Goal: Information Seeking & Learning: Learn about a topic

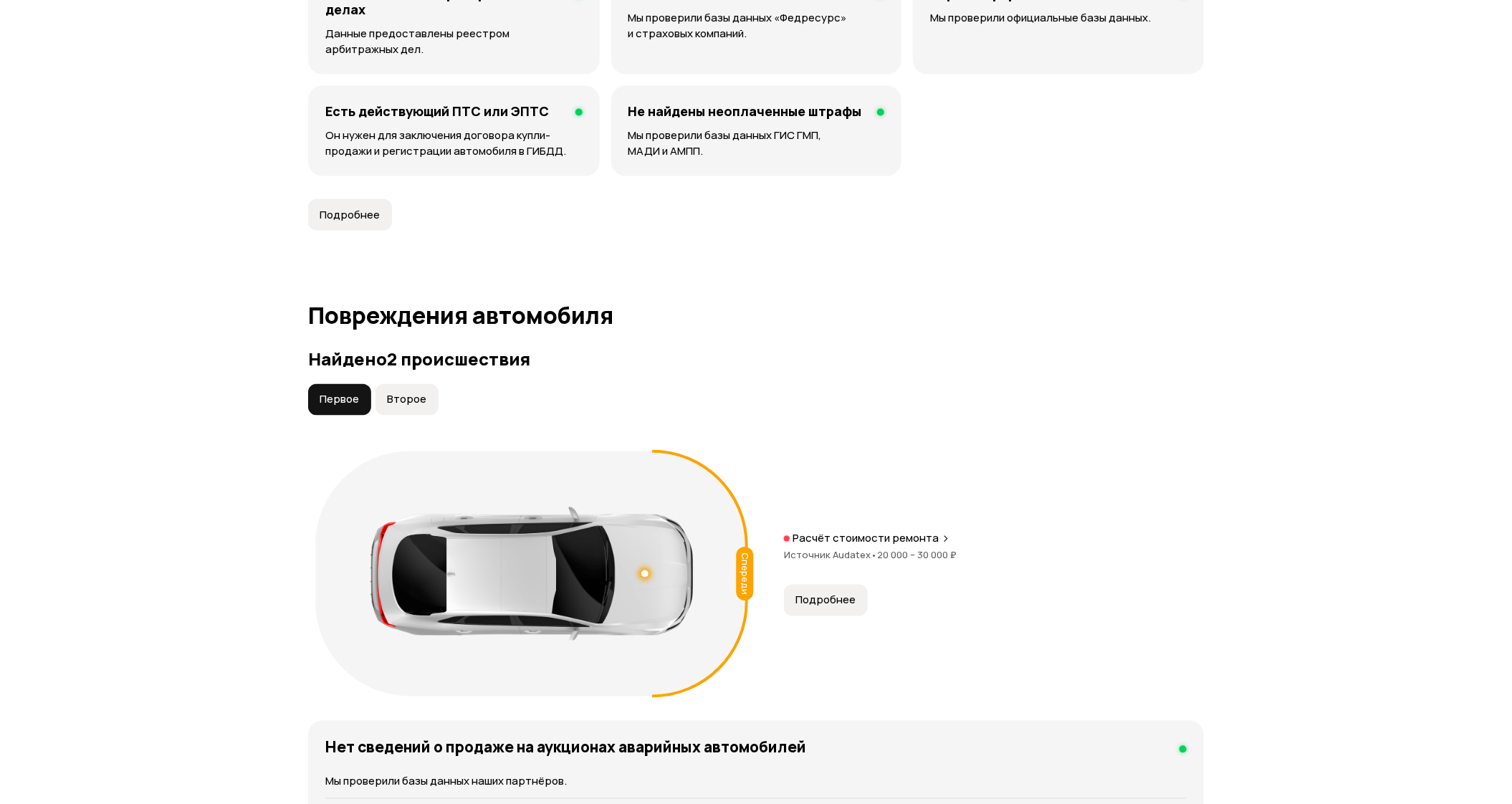
scroll to position [1291, 0]
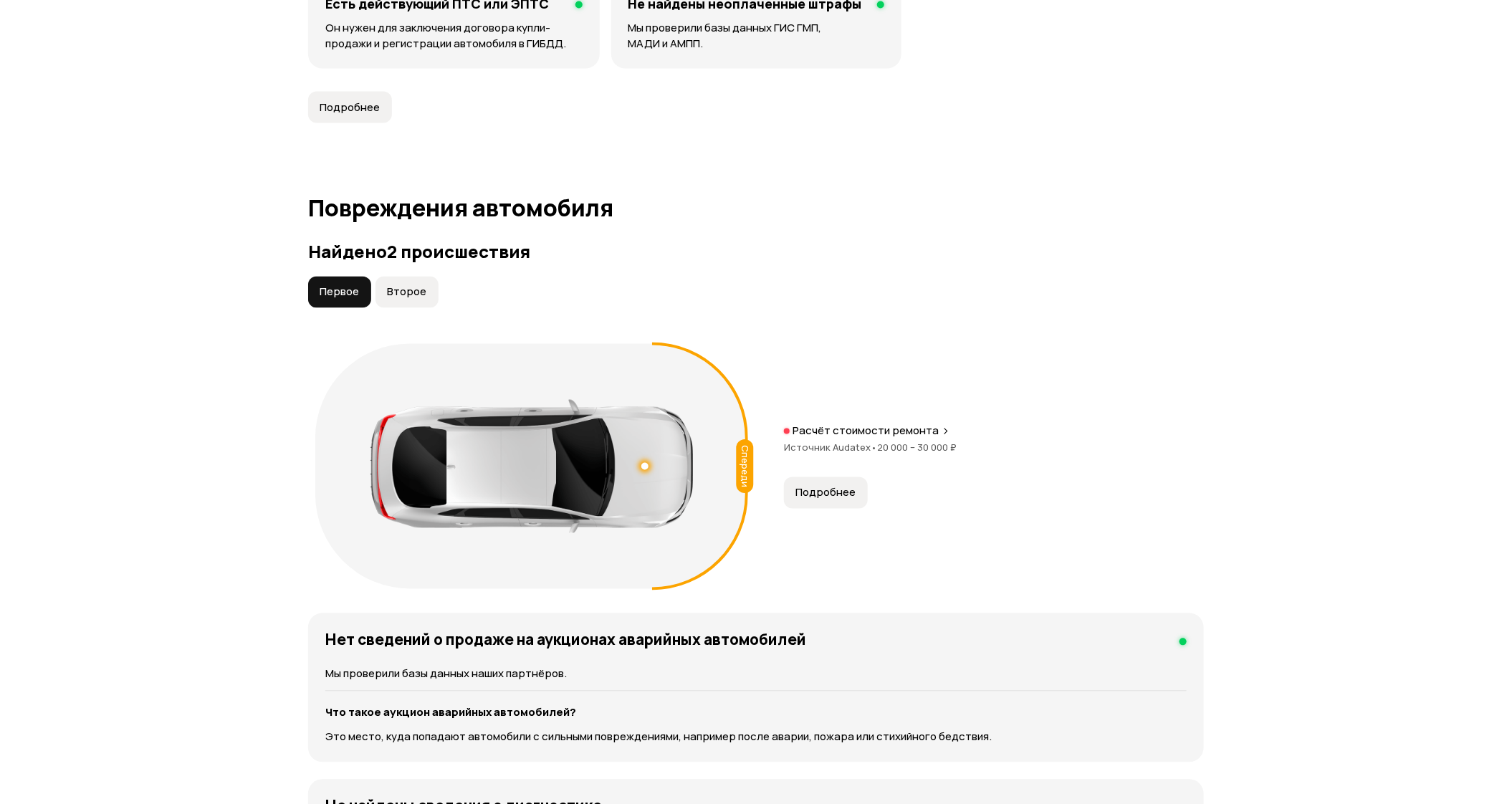
click at [817, 493] on span "Подробнее" at bounding box center [826, 493] width 60 height 14
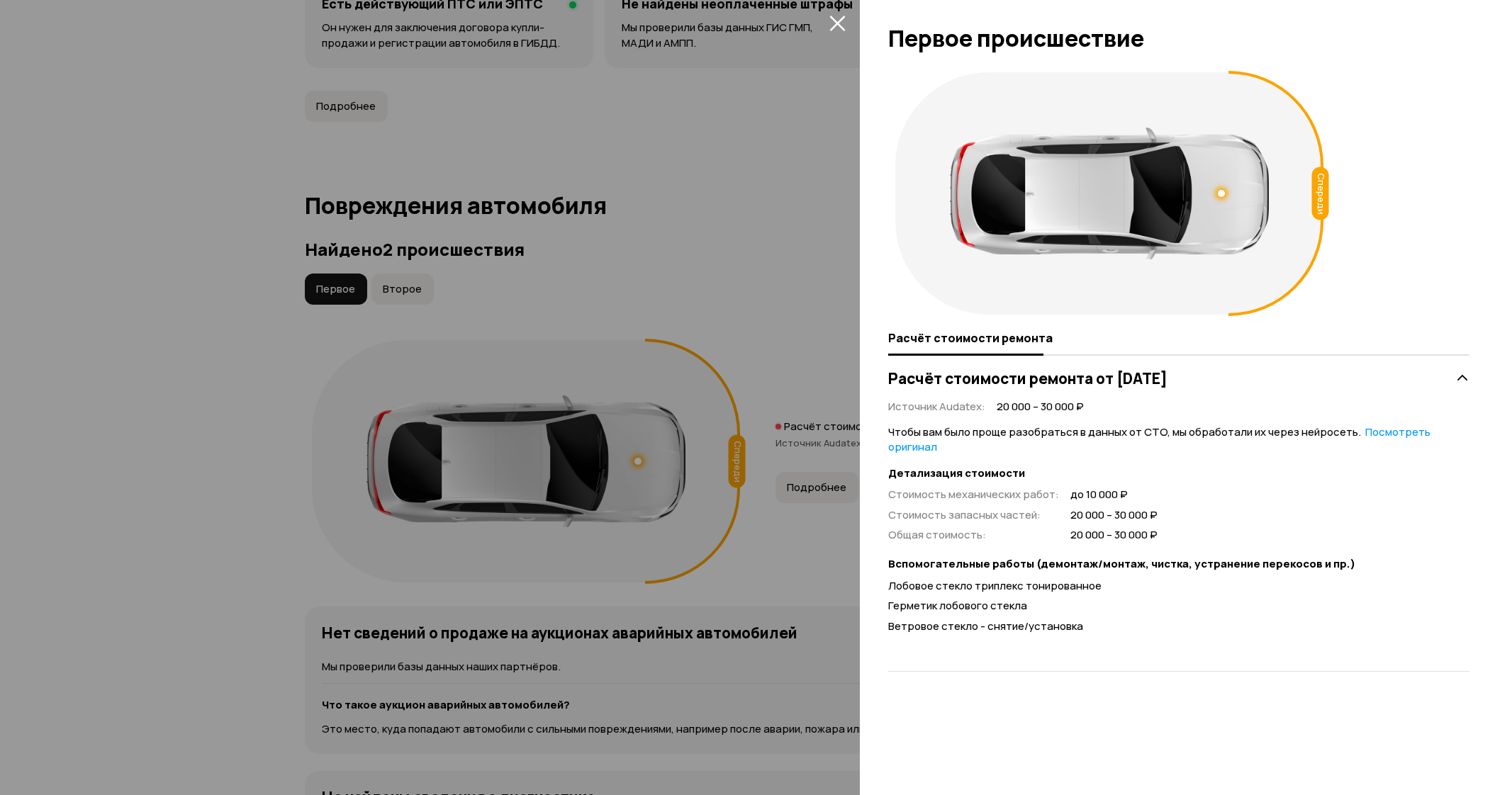
click at [1316, 190] on div "Спереди" at bounding box center [1321, 194] width 17 height 53
click at [1222, 191] on div at bounding box center [1222, 194] width 7 height 7
click at [1222, 191] on div at bounding box center [1222, 194] width 10 height 10
click at [1460, 379] on icon at bounding box center [1463, 379] width 14 height 14
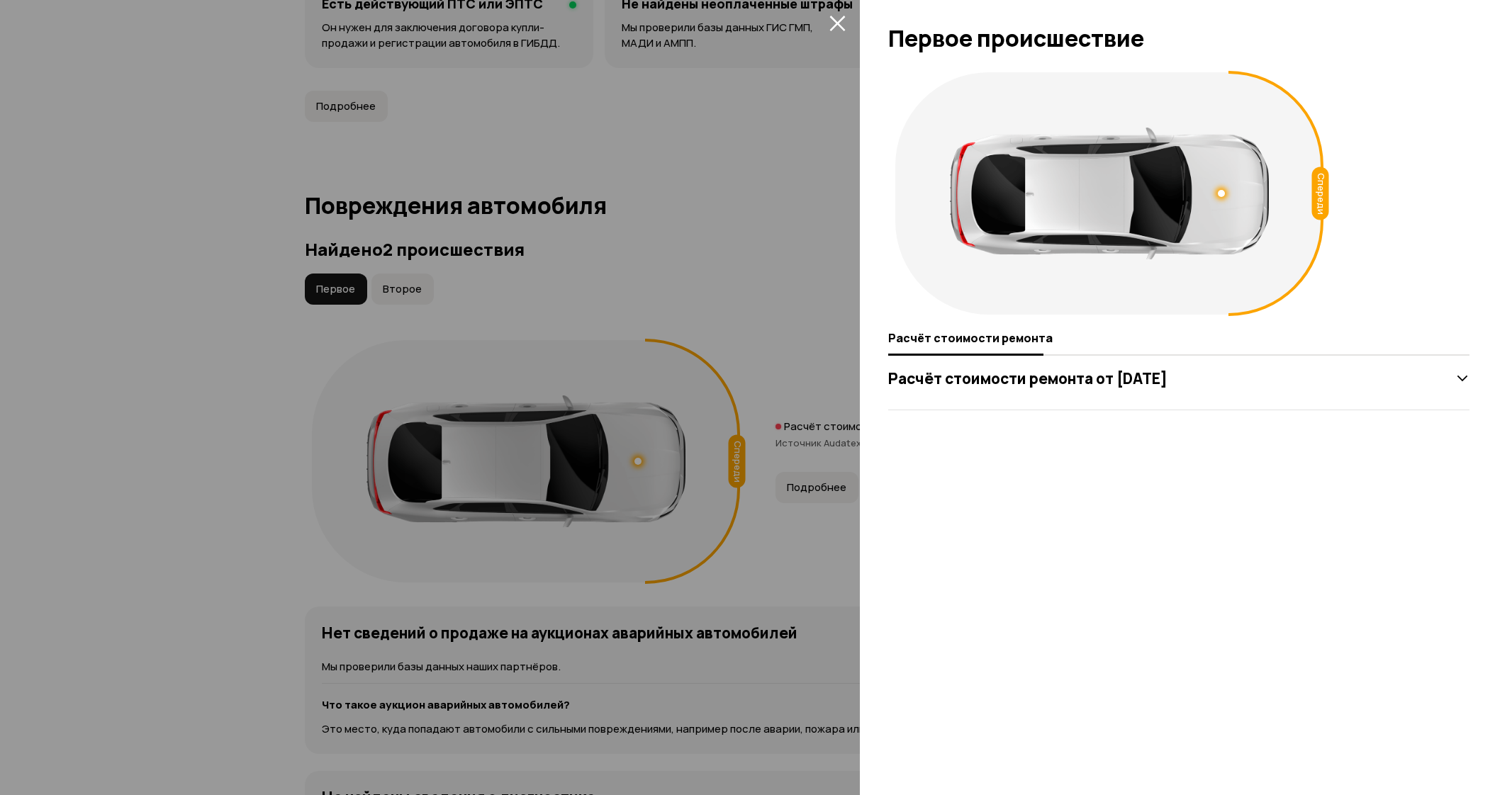
click at [1460, 379] on icon at bounding box center [1463, 379] width 14 height 14
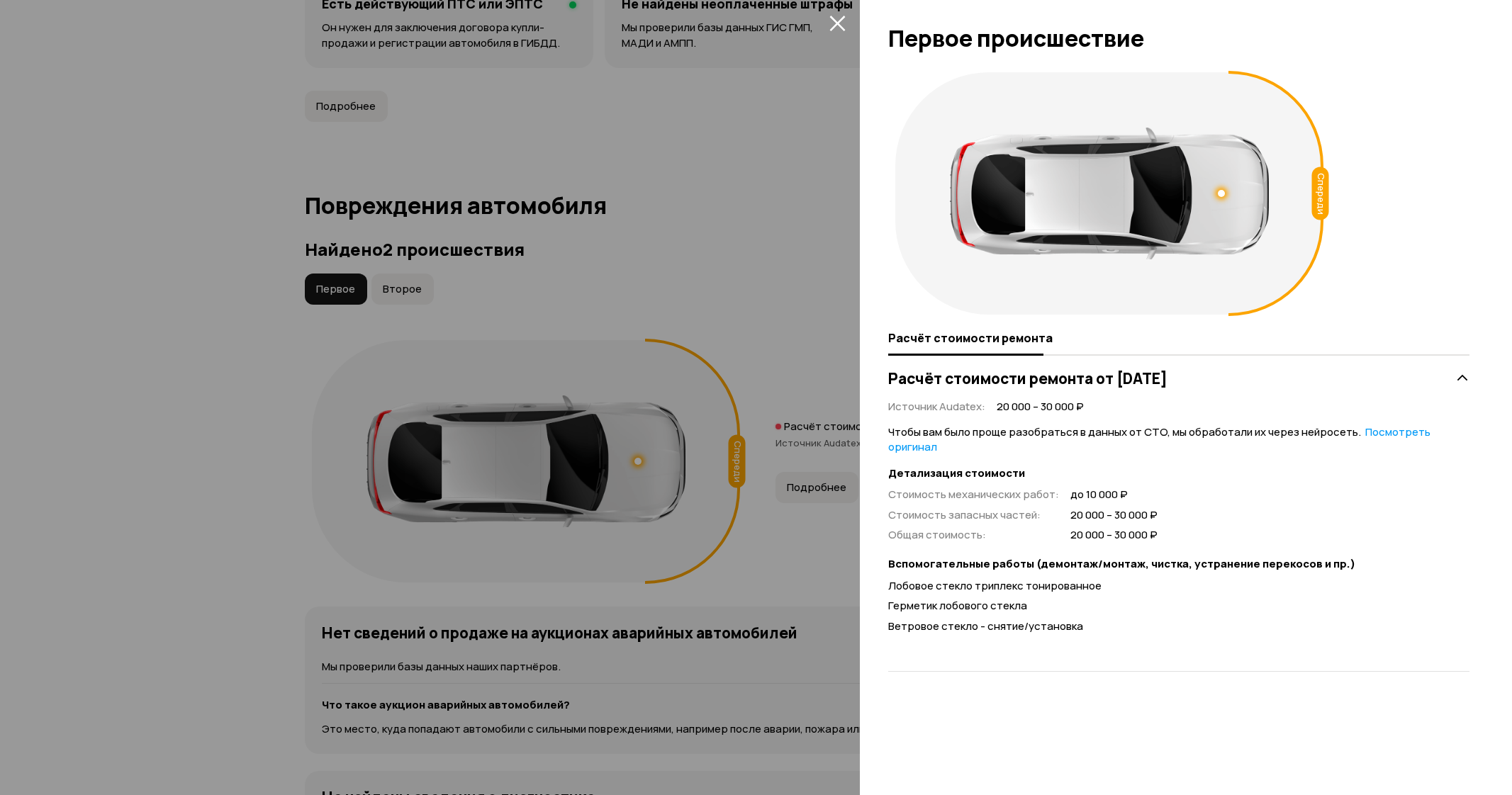
click at [836, 13] on button "закрыть" at bounding box center [837, 23] width 23 height 23
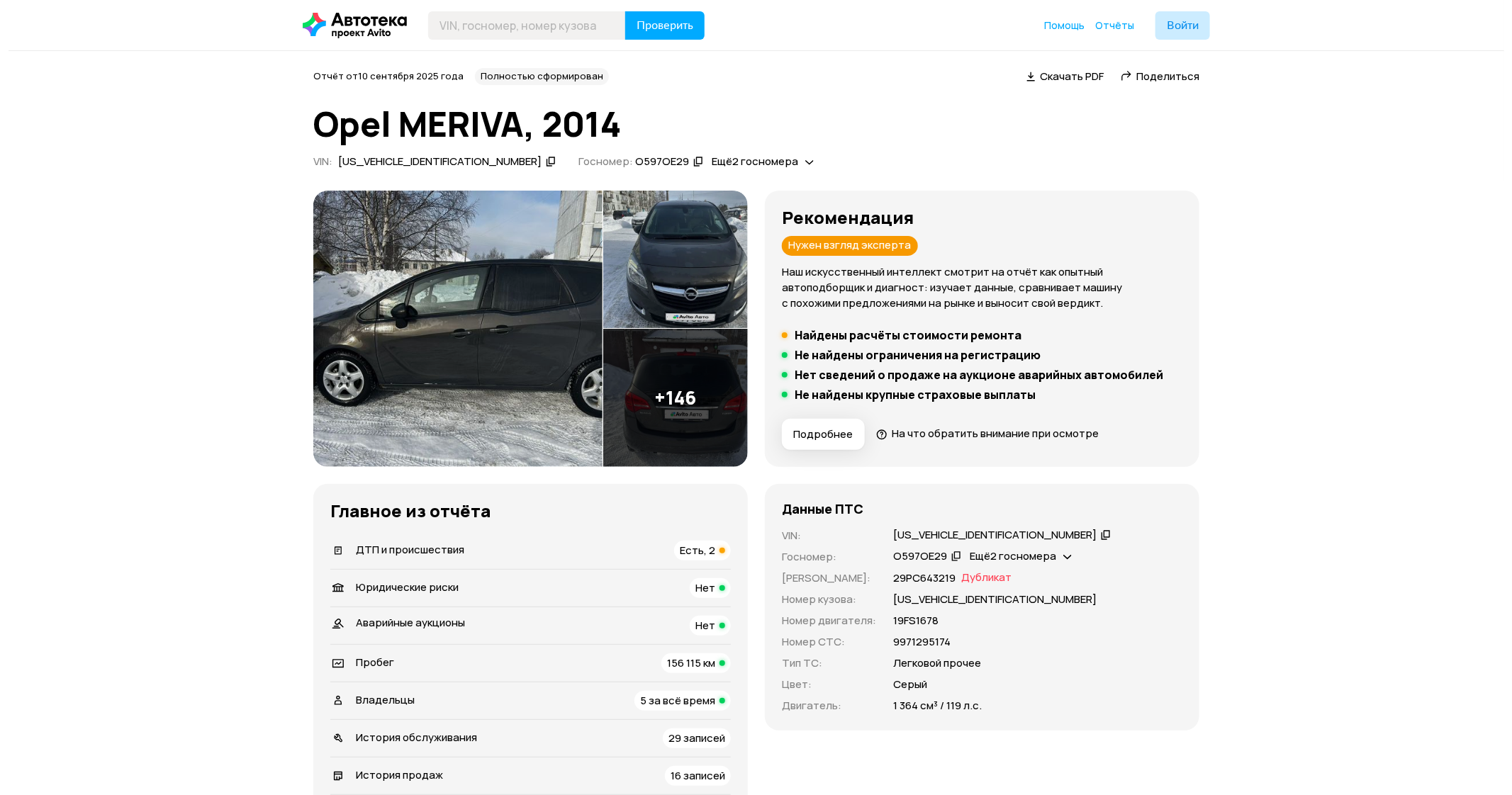
scroll to position [106, 0]
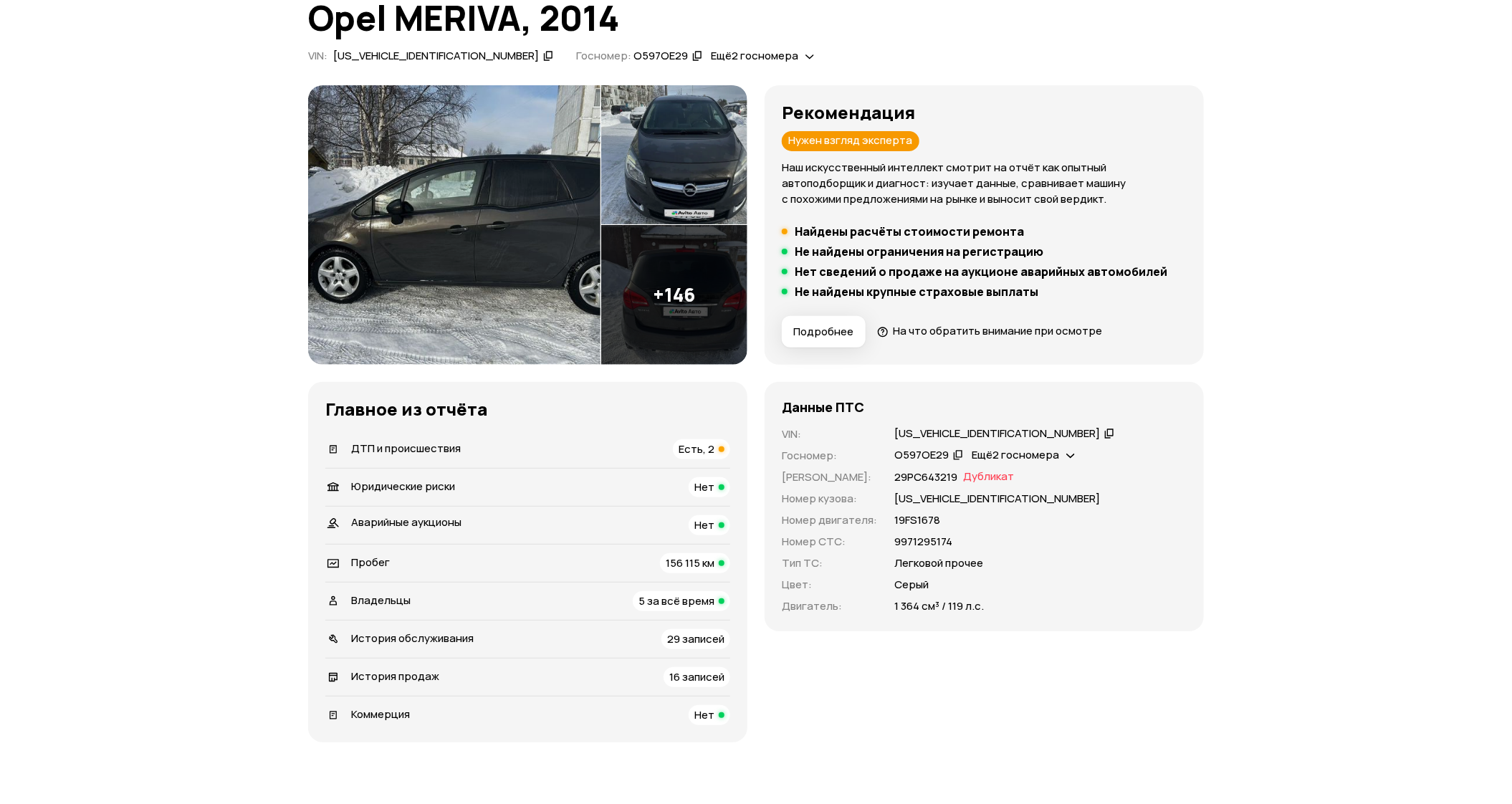
click at [397, 48] on div "Отчёт от [DATE] Полностью сформирован   Скачать PDF   Поделиться Opel MERIVA, 2…" at bounding box center [756, 14] width 896 height 107
click at [387, 61] on div "[US_VEHICLE_IDENTIFICATION_NUMBER]" at bounding box center [436, 56] width 206 height 15
click at [678, 315] on img at bounding box center [674, 295] width 146 height 140
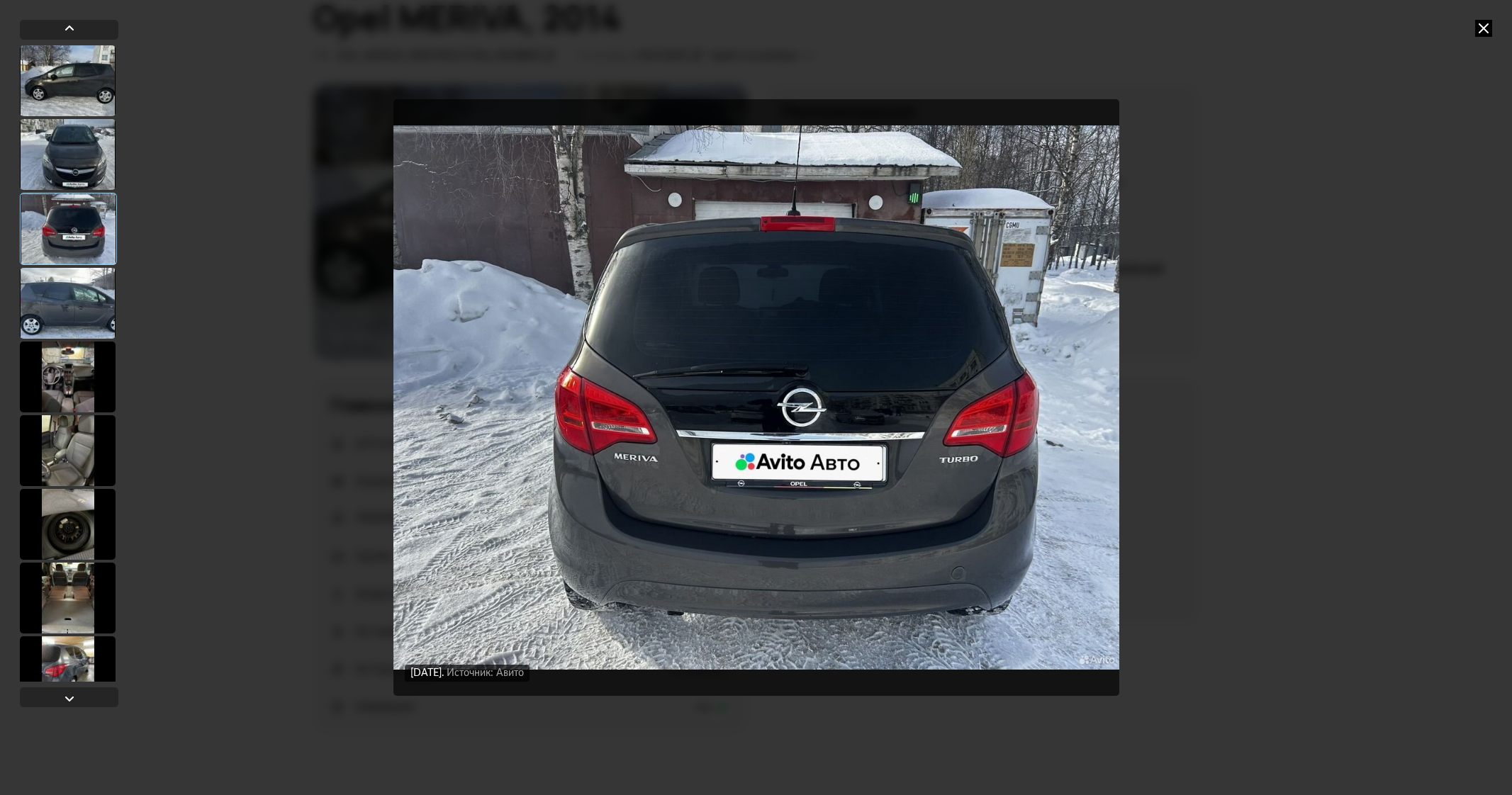
click at [75, 372] on div at bounding box center [68, 377] width 95 height 71
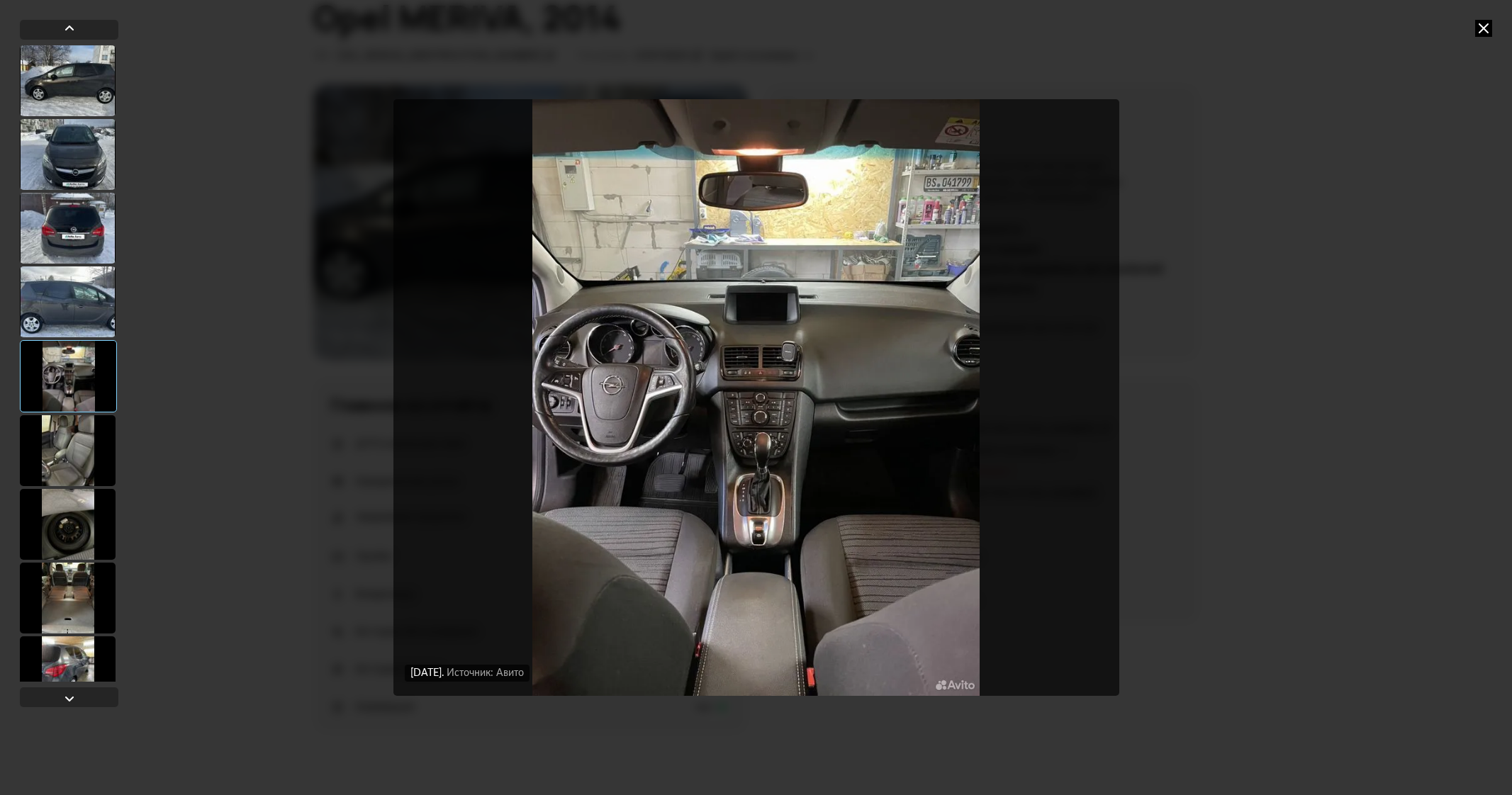
click at [768, 472] on img "Go to Slide 5" at bounding box center [757, 397] width 726 height 597
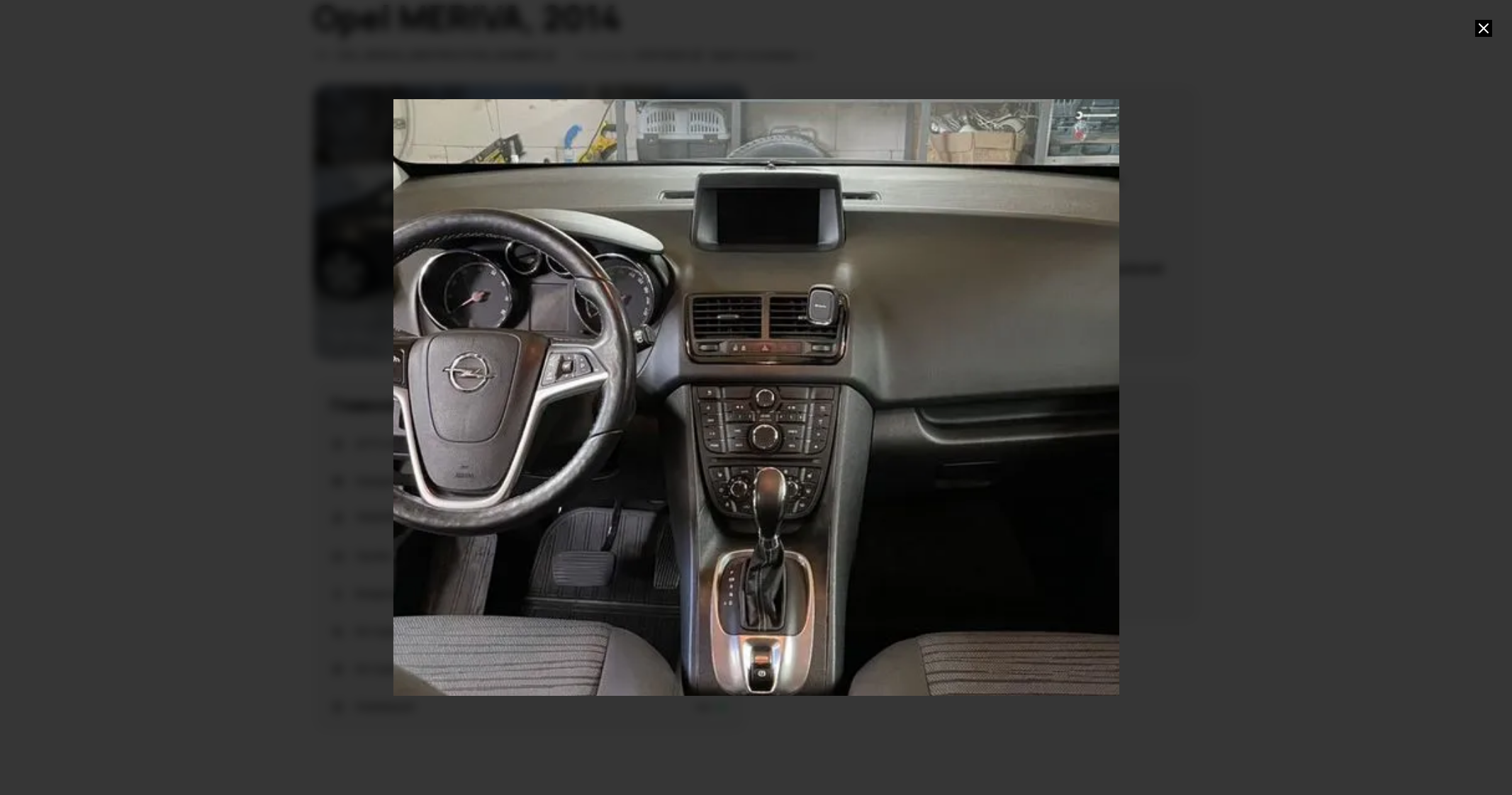
click at [758, 409] on div "Go to Slide 5" at bounding box center [757, 397] width 1452 height 1193
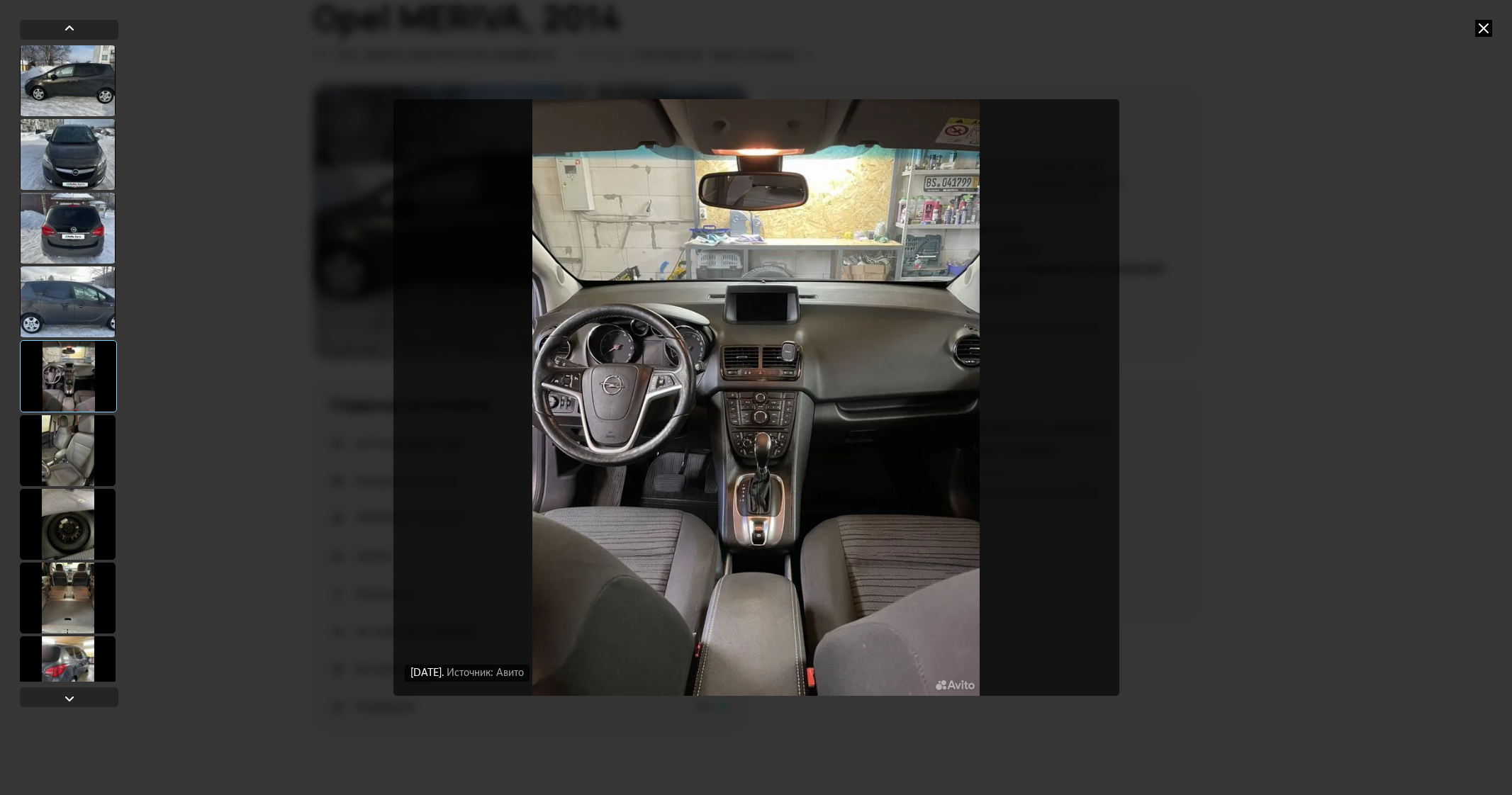
click at [758, 421] on img "Go to Slide 5" at bounding box center [757, 397] width 726 height 597
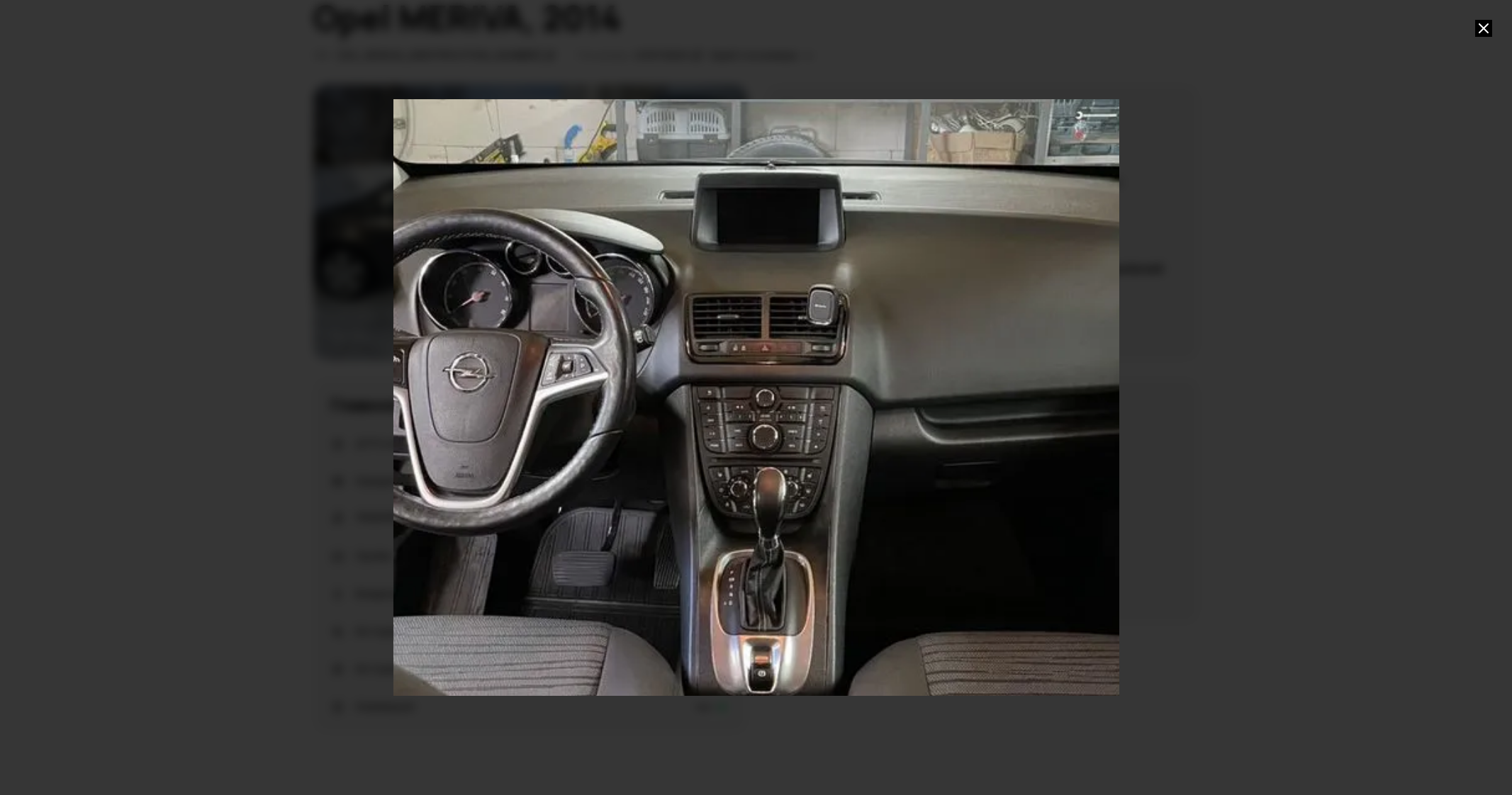
click at [860, 447] on div "Go to Slide 5" at bounding box center [757, 397] width 1452 height 1193
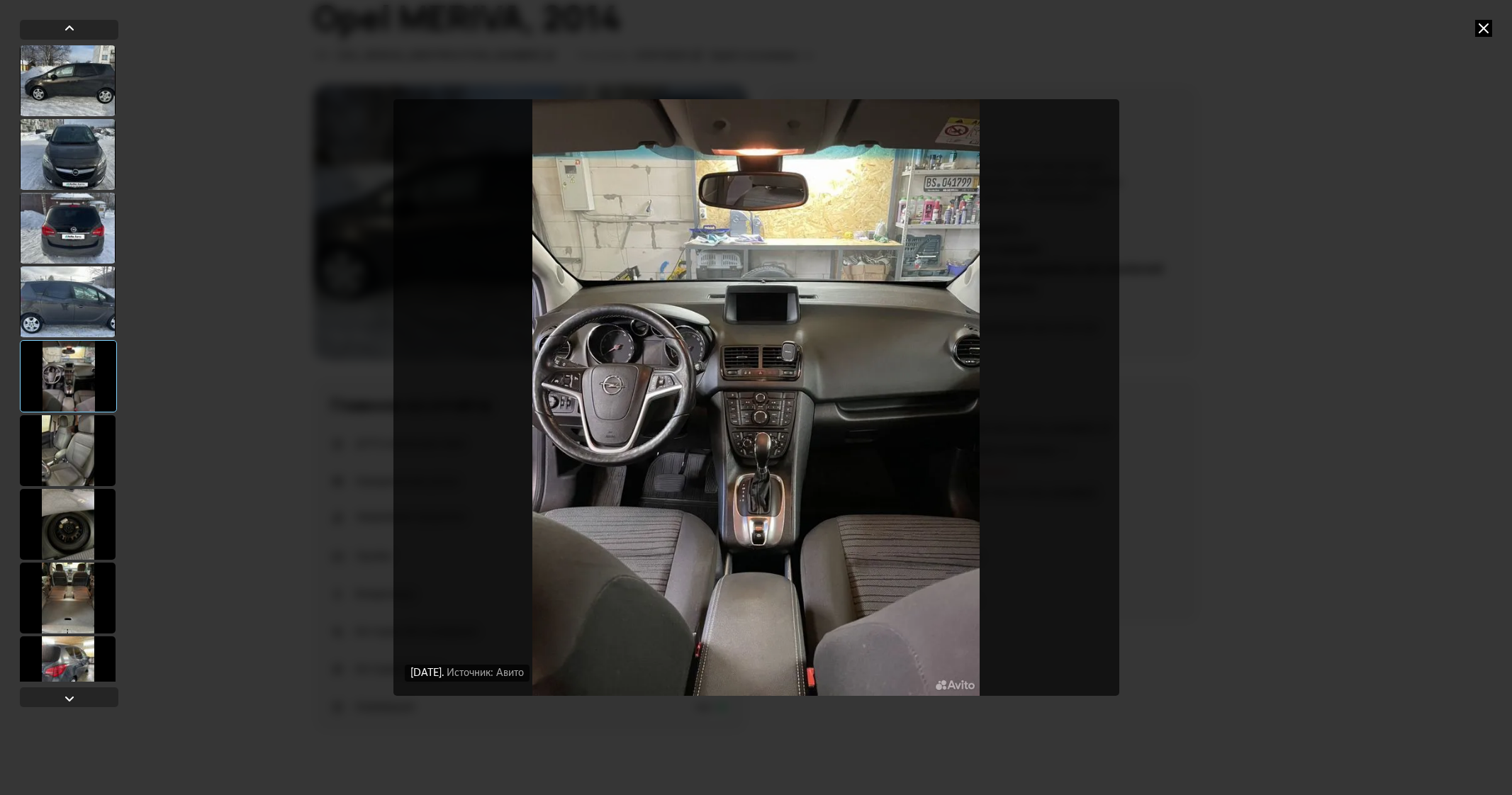
click at [777, 451] on img "Go to Slide 5" at bounding box center [757, 397] width 726 height 597
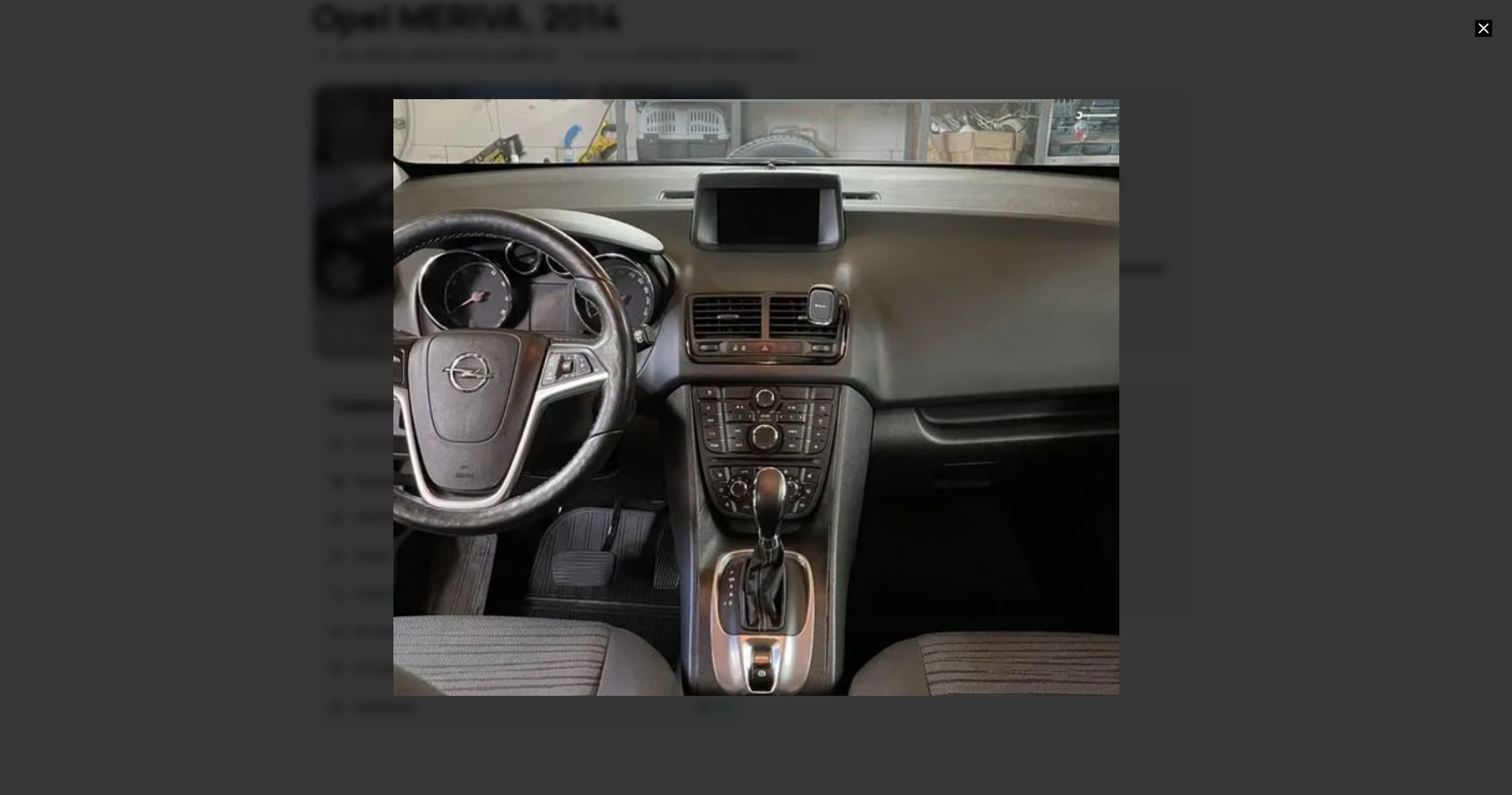
click at [839, 451] on div "Go to Slide 5" at bounding box center [757, 397] width 1452 height 1193
